Goal: Information Seeking & Learning: Learn about a topic

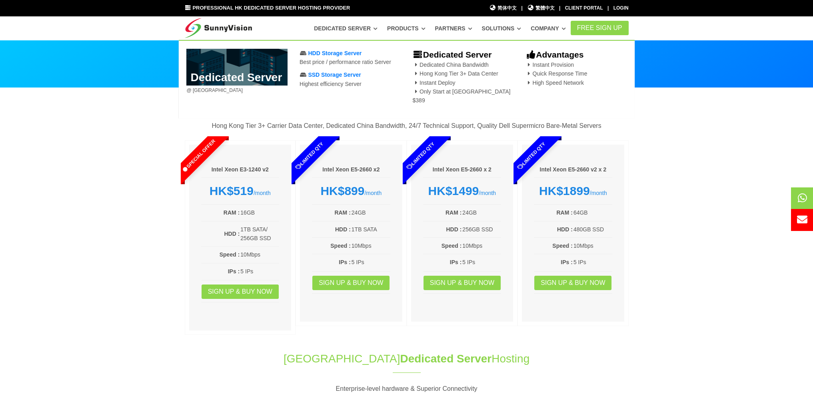
click at [350, 30] on link "Dedicated Server" at bounding box center [346, 28] width 64 height 14
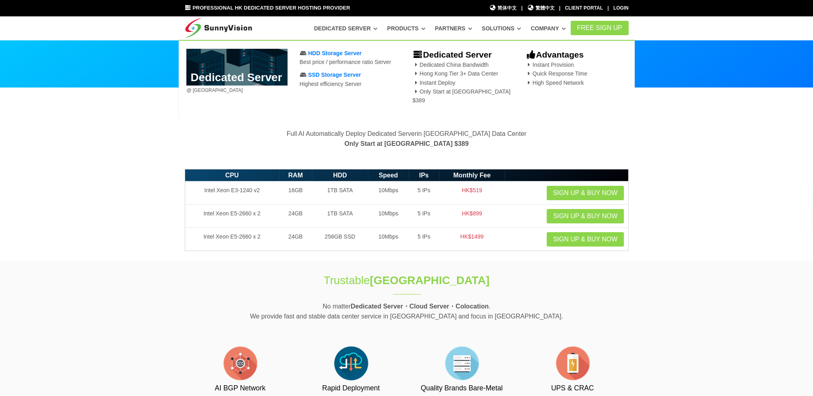
click at [210, 28] on img at bounding box center [219, 26] width 68 height 20
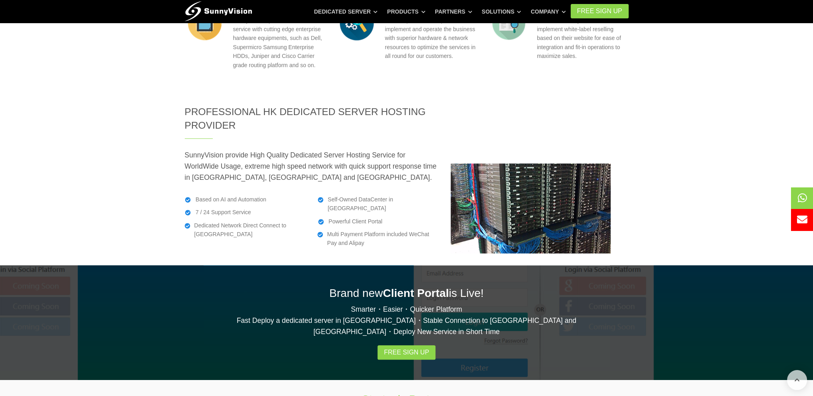
scroll to position [1314, 0]
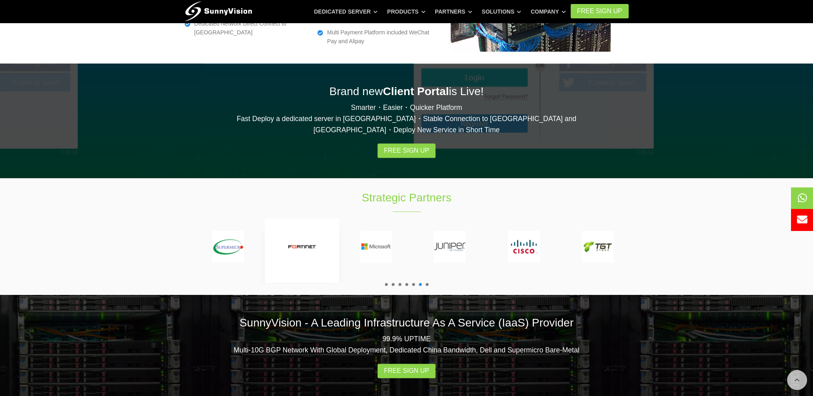
drag, startPoint x: 598, startPoint y: 187, endPoint x: 308, endPoint y: 192, distance: 290.0
click at [308, 231] on img at bounding box center [302, 247] width 32 height 32
drag, startPoint x: 606, startPoint y: 182, endPoint x: 252, endPoint y: 186, distance: 354.4
click at [252, 231] on img at bounding box center [237, 247] width 32 height 32
drag, startPoint x: 274, startPoint y: 189, endPoint x: 642, endPoint y: 180, distance: 368.5
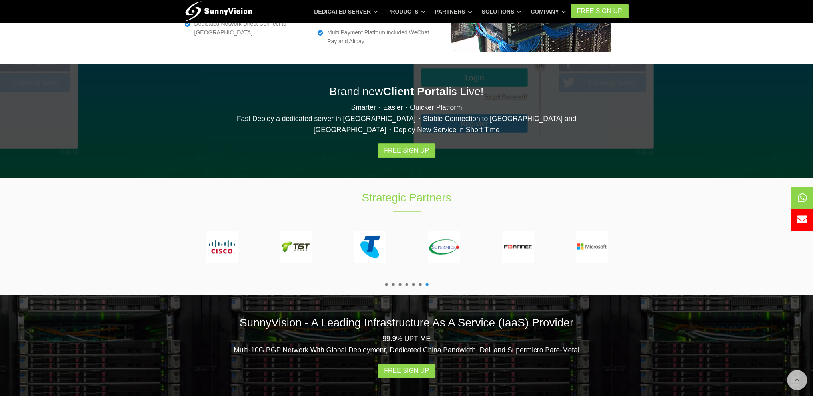
click at [642, 180] on section "Strategic Partners" at bounding box center [406, 236] width 813 height 117
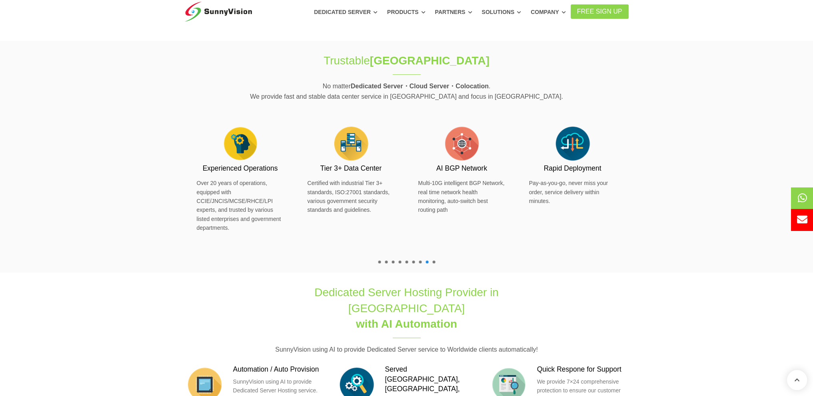
scroll to position [0, 0]
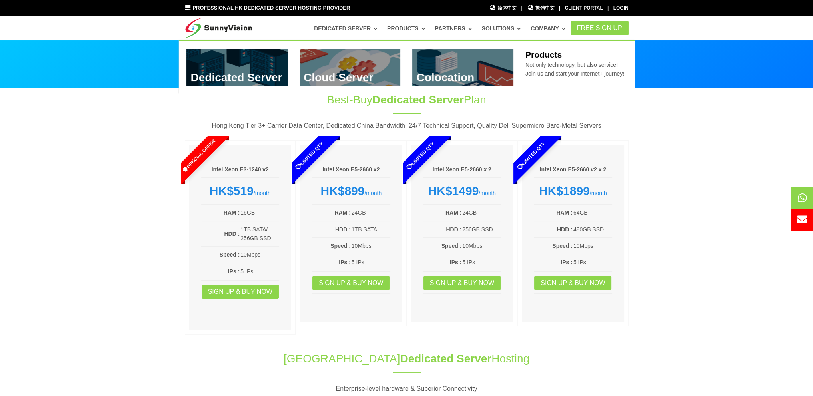
click at [357, 64] on link at bounding box center [350, 67] width 101 height 37
